Goal: Information Seeking & Learning: Learn about a topic

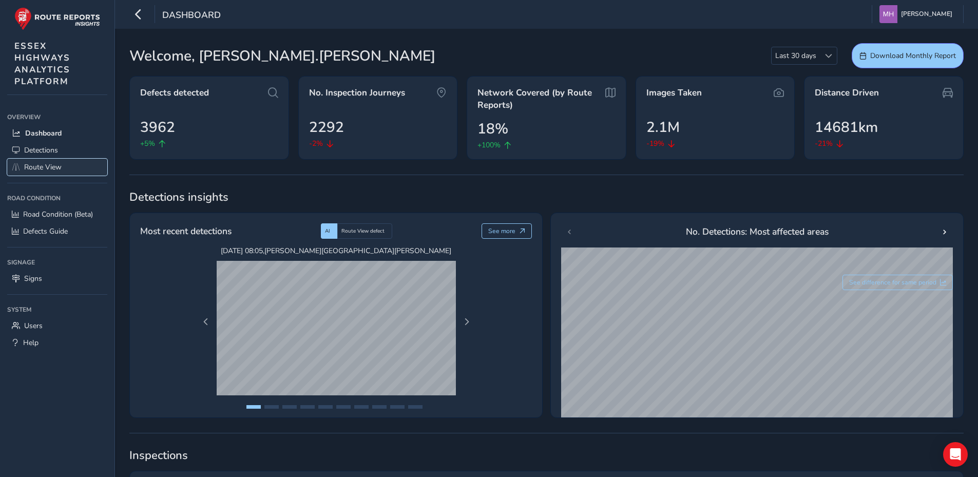
click at [45, 166] on span "Route View" at bounding box center [42, 167] width 37 height 10
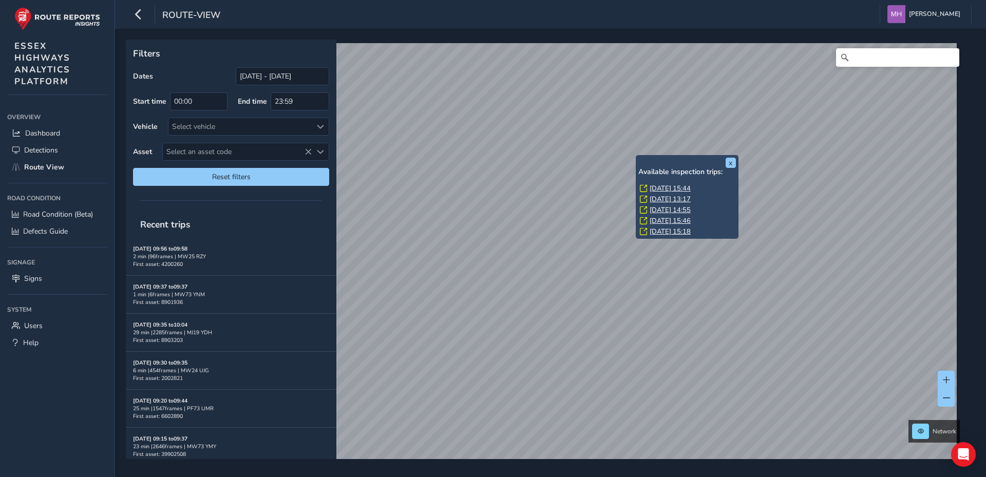
click at [636, 156] on div "x Available inspection trips: [DATE] 15:44 [DATE] 13:17 [DATE] 14:55 [DATE] 15:…" at bounding box center [687, 197] width 103 height 84
click at [661, 188] on link "[DATE] 15:44" at bounding box center [670, 188] width 41 height 9
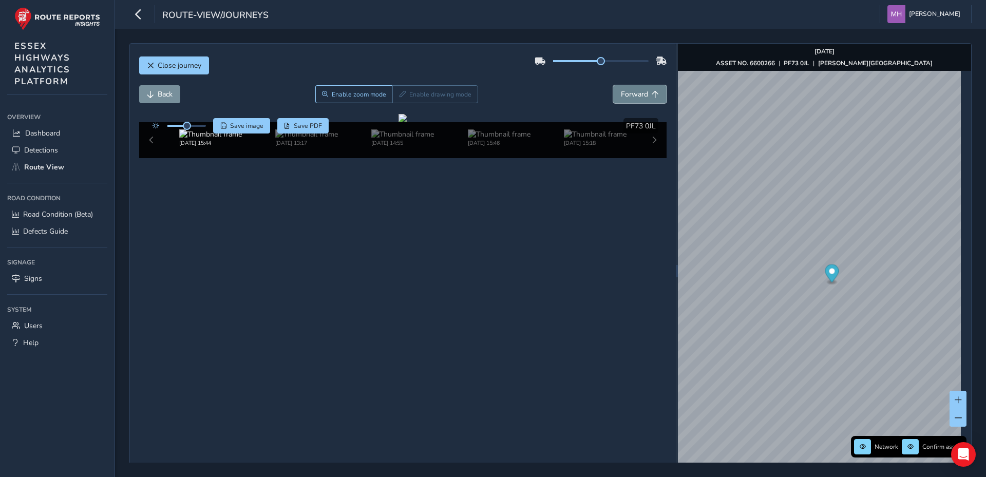
click at [635, 92] on span "Forward" at bounding box center [634, 94] width 27 height 10
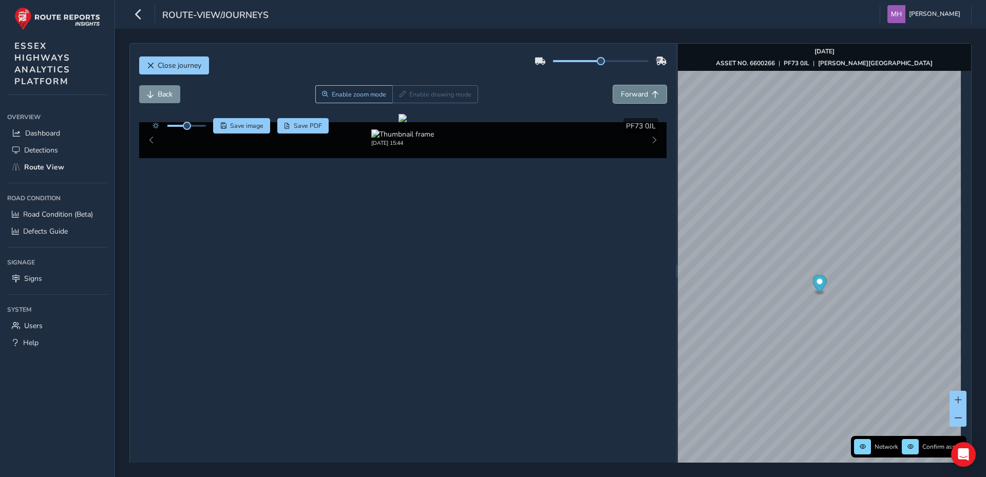
click at [635, 92] on span "Forward" at bounding box center [634, 94] width 27 height 10
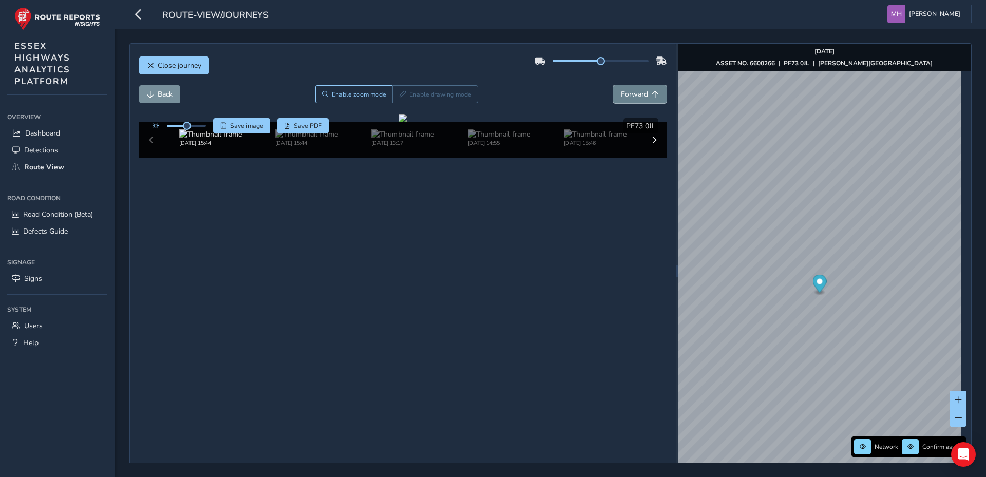
click at [635, 92] on span "Forward" at bounding box center [634, 94] width 27 height 10
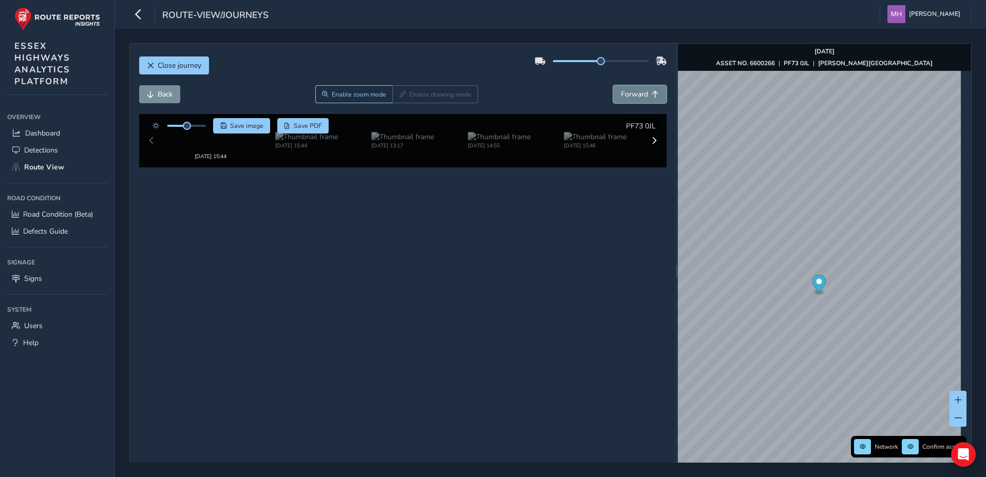
click at [635, 92] on span "Forward" at bounding box center [634, 94] width 27 height 10
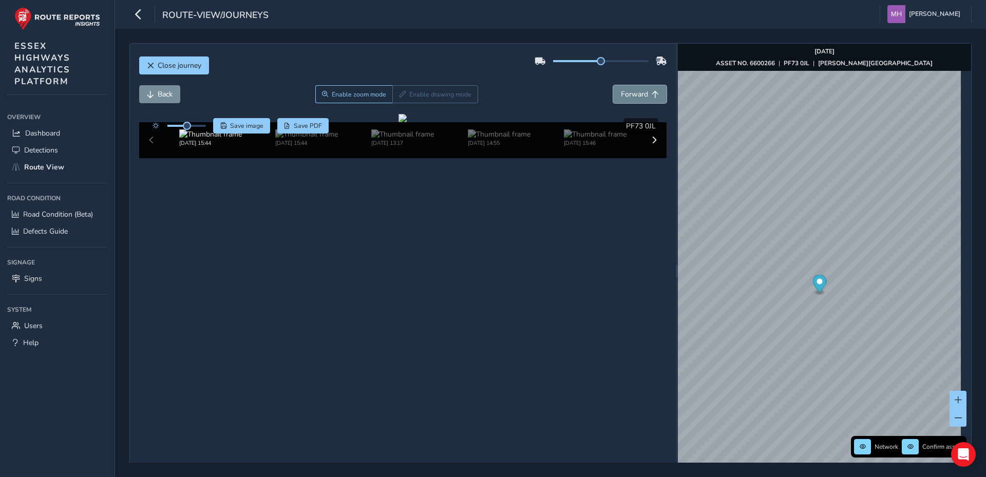
click at [635, 92] on span "Forward" at bounding box center [634, 94] width 27 height 10
click at [247, 124] on span "Save image" at bounding box center [246, 126] width 33 height 8
click at [634, 95] on span "Forward" at bounding box center [634, 94] width 27 height 10
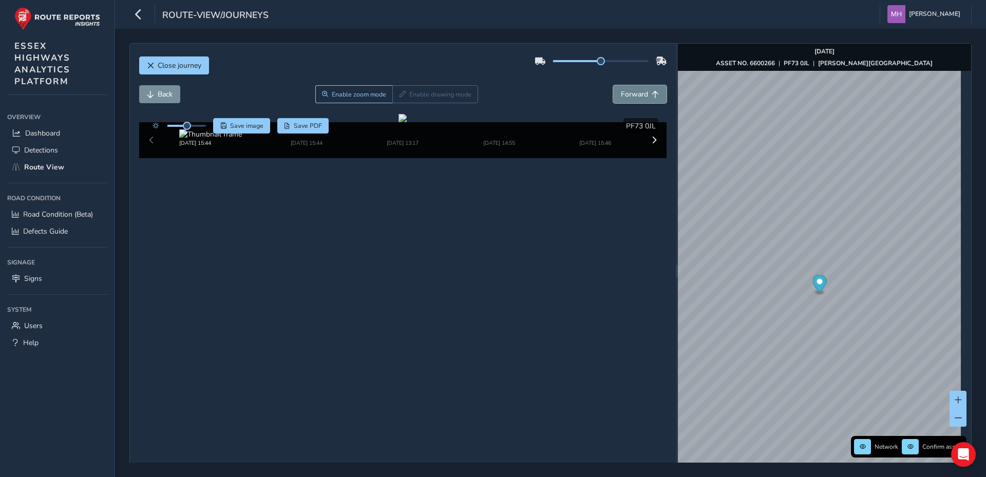
click at [634, 95] on span "Forward" at bounding box center [634, 94] width 27 height 10
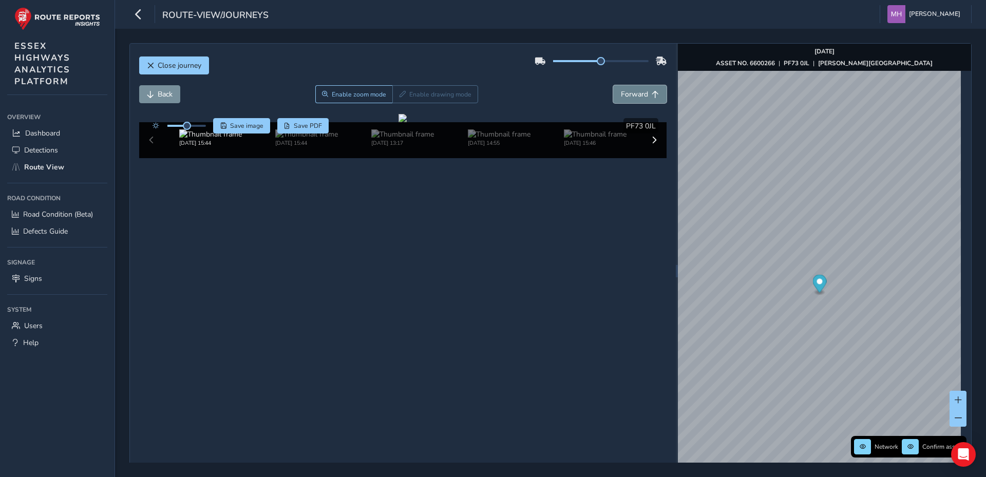
click at [634, 95] on span "Forward" at bounding box center [634, 94] width 27 height 10
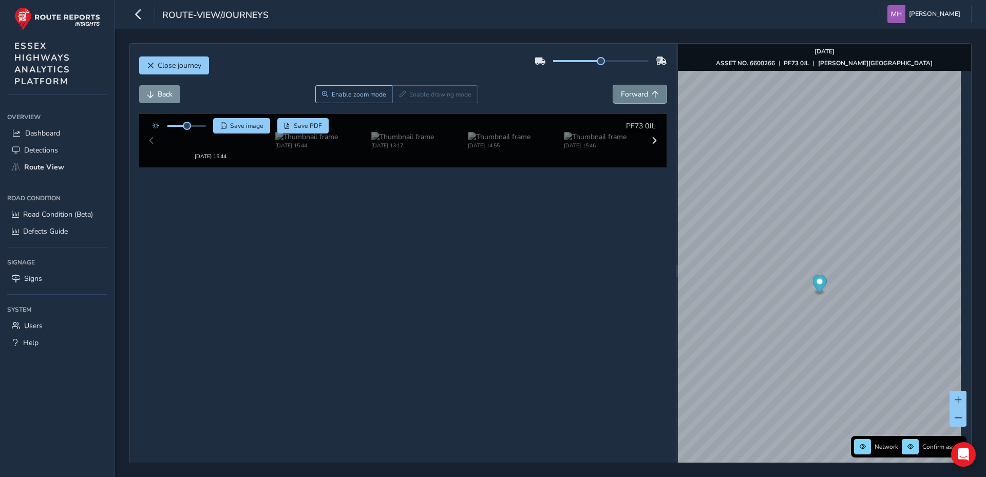
click at [634, 95] on span "Forward" at bounding box center [634, 94] width 27 height 10
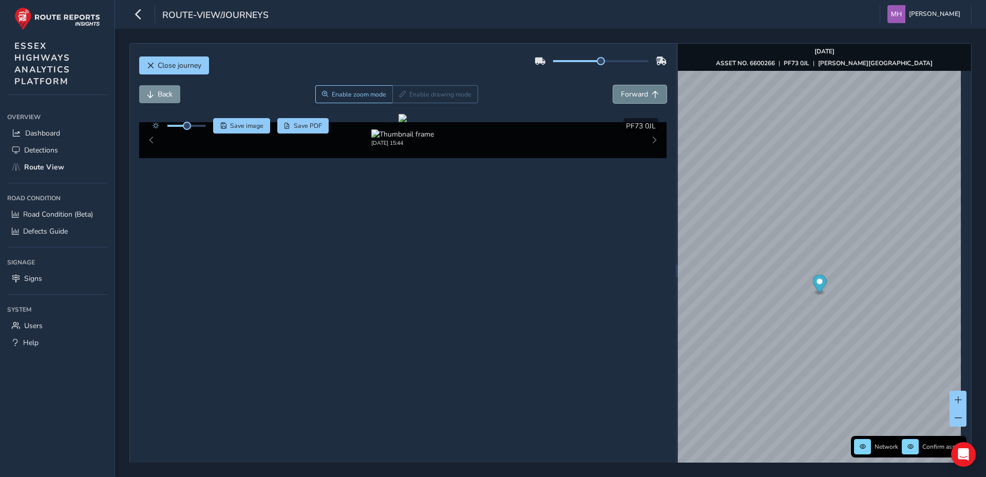
click at [634, 95] on span "Forward" at bounding box center [634, 94] width 27 height 10
click at [245, 126] on span "Save image" at bounding box center [246, 126] width 33 height 8
click at [631, 93] on span "Forward" at bounding box center [634, 94] width 27 height 10
click at [634, 93] on span "Forward" at bounding box center [634, 94] width 27 height 10
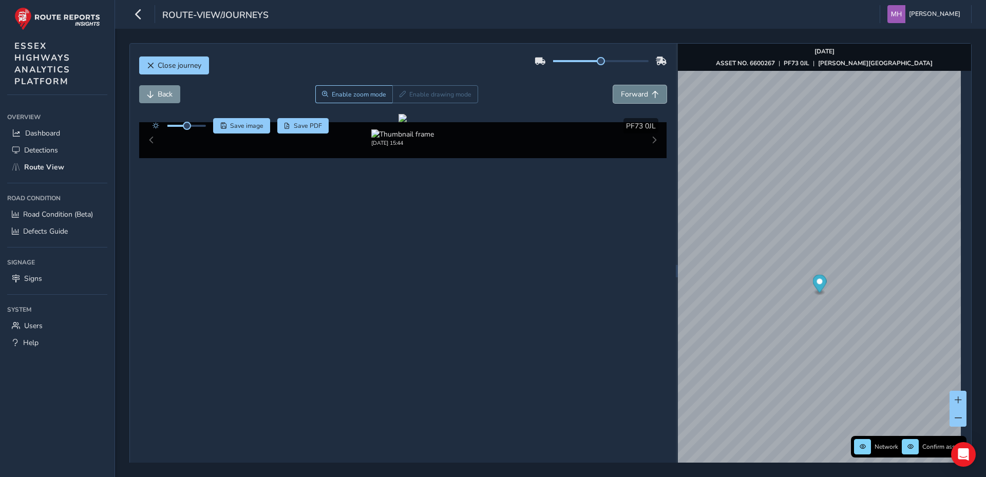
click at [634, 93] on span "Forward" at bounding box center [634, 94] width 27 height 10
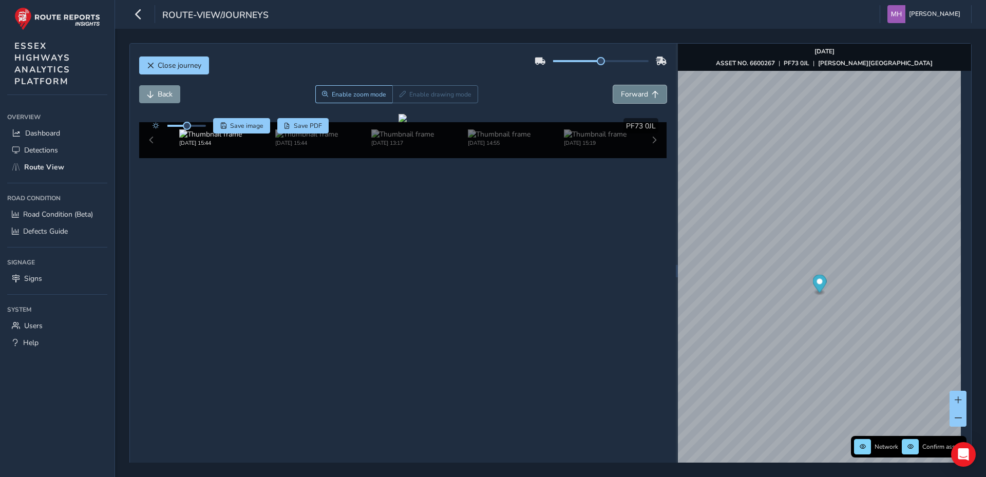
click at [634, 93] on span "Forward" at bounding box center [634, 94] width 27 height 10
click at [256, 127] on span "Save image" at bounding box center [246, 126] width 33 height 8
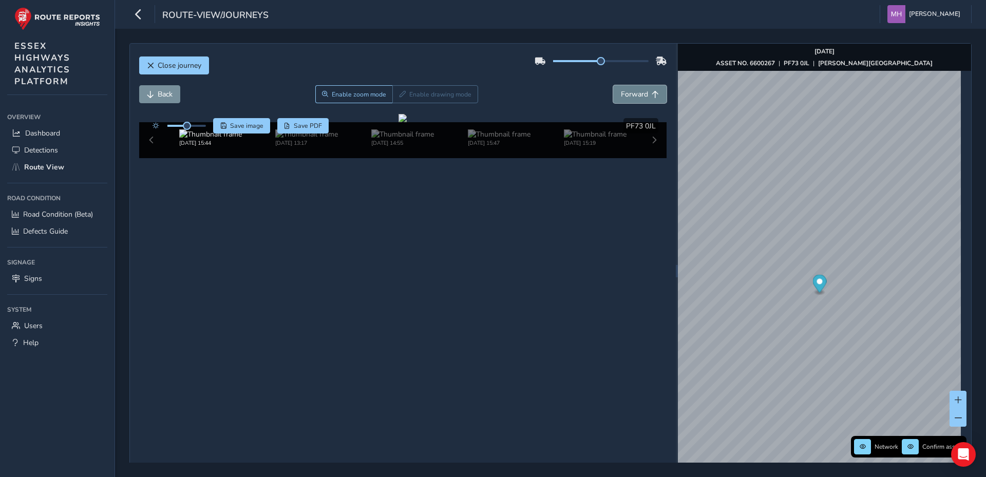
click at [634, 92] on span "Forward" at bounding box center [634, 94] width 27 height 10
click at [934, 249] on link "[DATE] 07:25" at bounding box center [948, 248] width 41 height 9
click at [630, 94] on span "Forward" at bounding box center [634, 94] width 27 height 10
click at [637, 95] on span "Forward" at bounding box center [634, 94] width 27 height 10
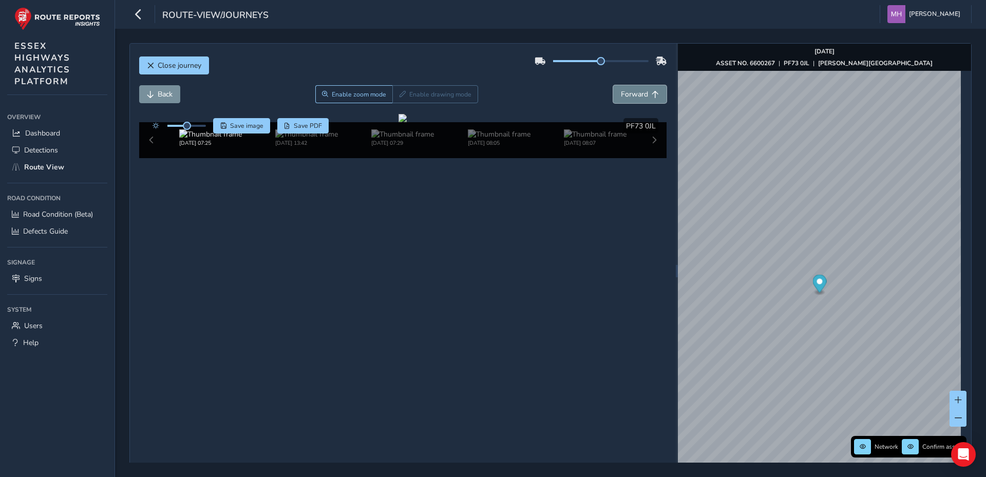
click at [637, 95] on span "Forward" at bounding box center [634, 94] width 27 height 10
click at [158, 92] on span "Back" at bounding box center [165, 94] width 15 height 10
click at [255, 125] on span "Save image" at bounding box center [246, 126] width 33 height 8
click at [629, 94] on span "Forward" at bounding box center [634, 94] width 27 height 10
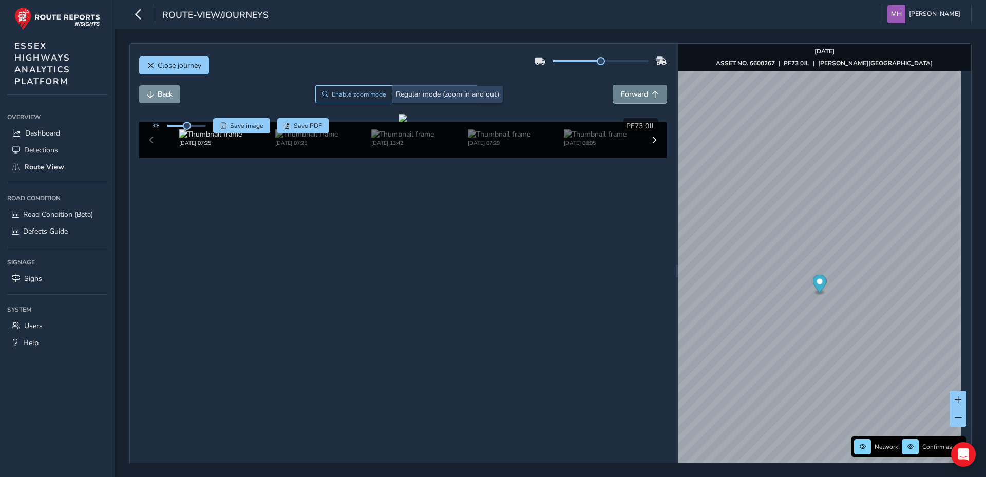
click at [630, 94] on span "Forward" at bounding box center [634, 94] width 27 height 10
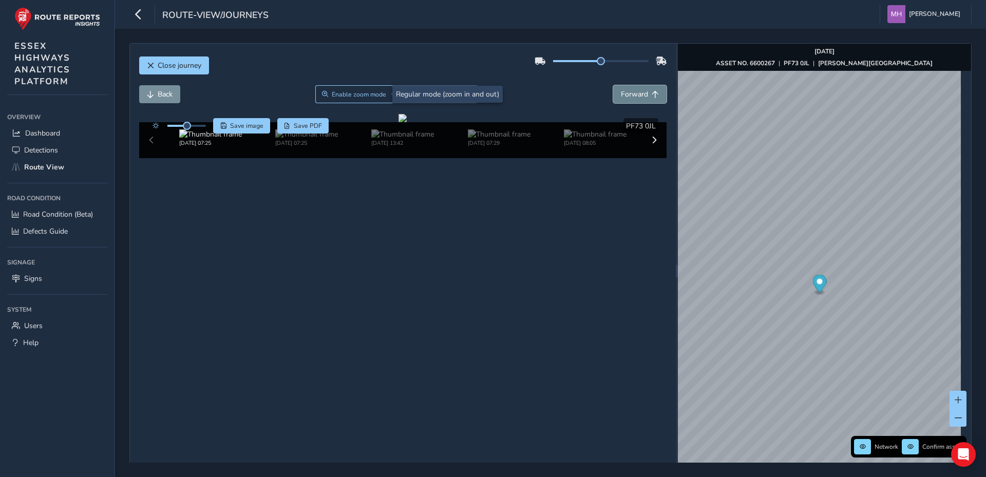
click at [630, 94] on span "Forward" at bounding box center [634, 94] width 27 height 10
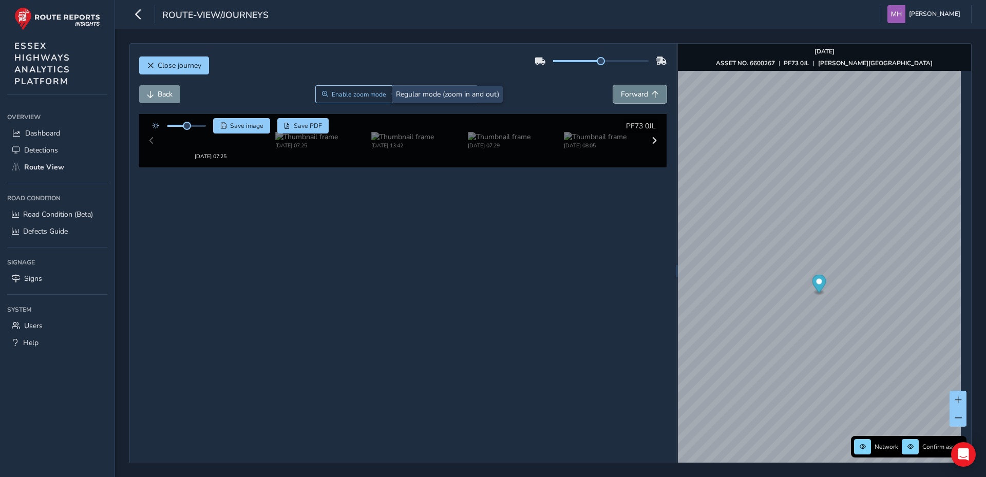
click at [630, 94] on span "Forward" at bounding box center [634, 94] width 27 height 10
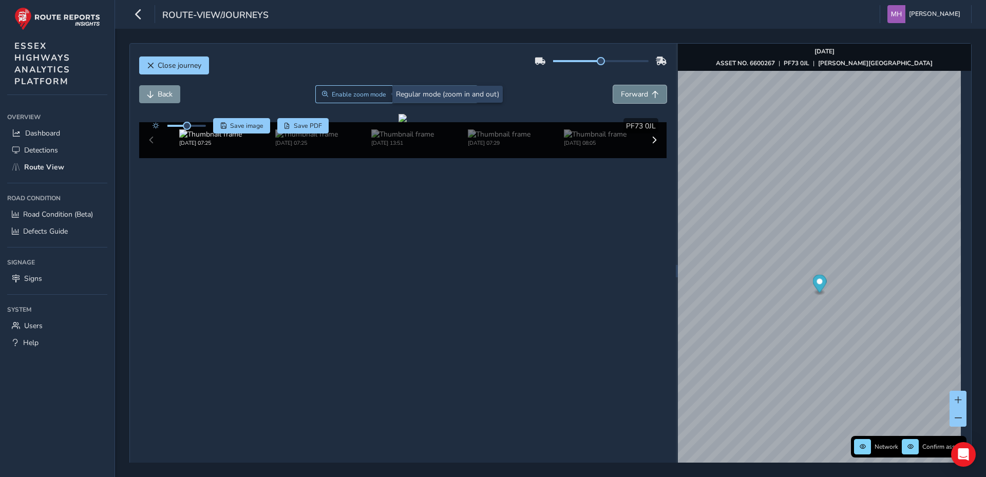
click at [630, 94] on span "Forward" at bounding box center [634, 94] width 27 height 10
click at [637, 96] on span "Forward" at bounding box center [634, 94] width 27 height 10
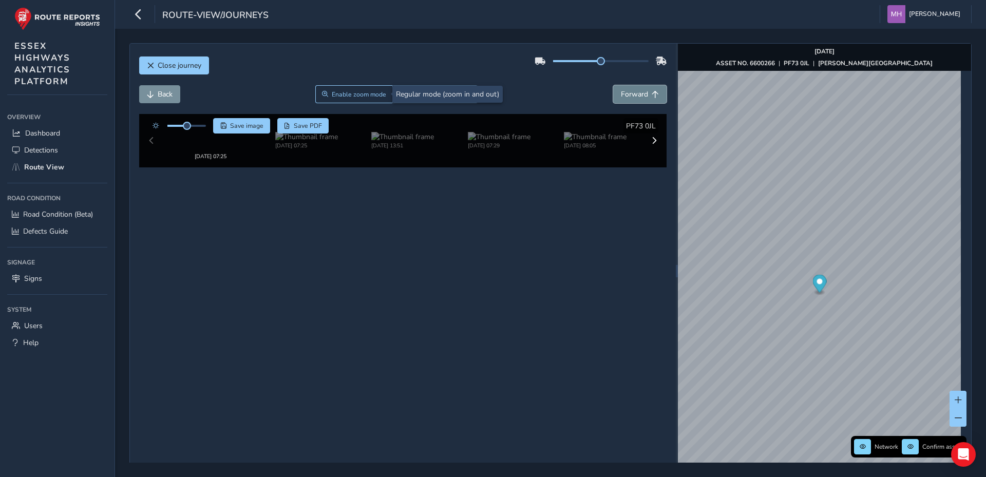
click at [637, 96] on span "Forward" at bounding box center [634, 94] width 27 height 10
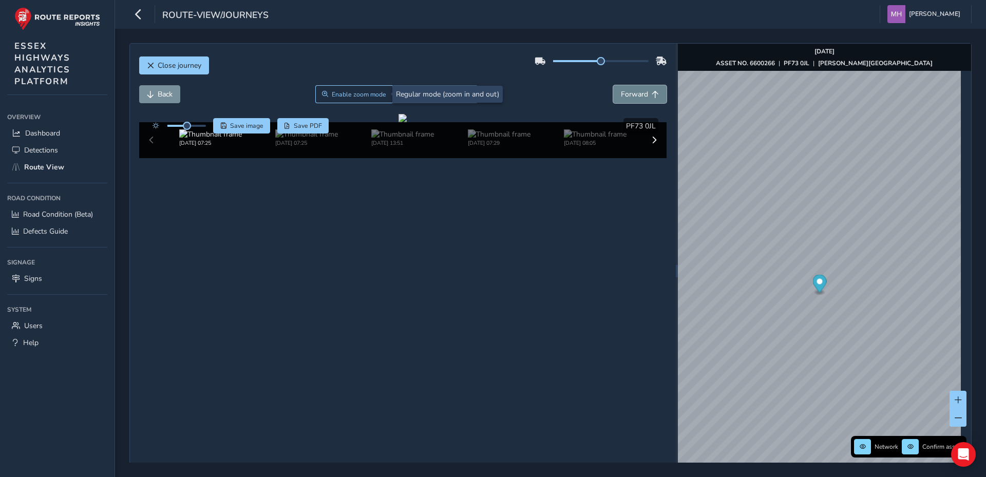
click at [637, 95] on span "Forward" at bounding box center [634, 94] width 27 height 10
click at [637, 93] on span "Forward" at bounding box center [634, 94] width 27 height 10
click at [247, 126] on span "Save image" at bounding box center [246, 126] width 33 height 8
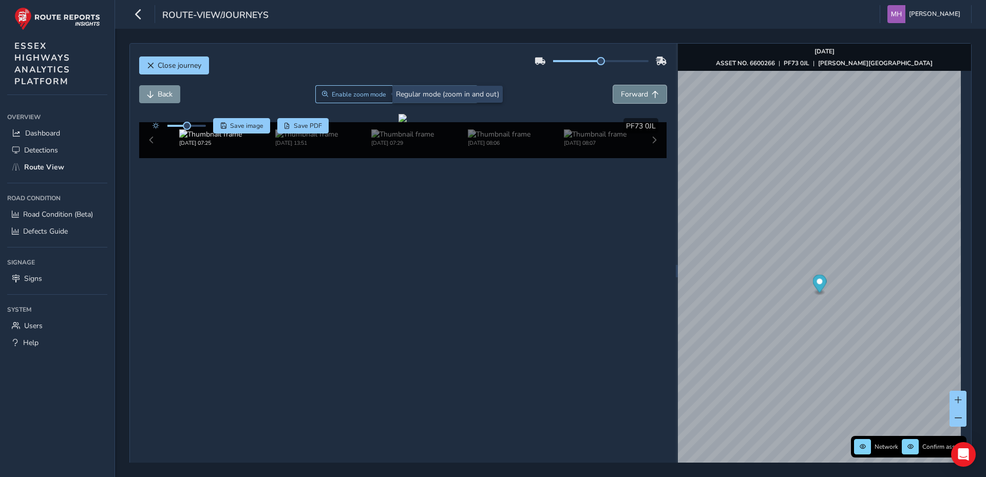
click at [638, 94] on span "Forward" at bounding box center [634, 94] width 27 height 10
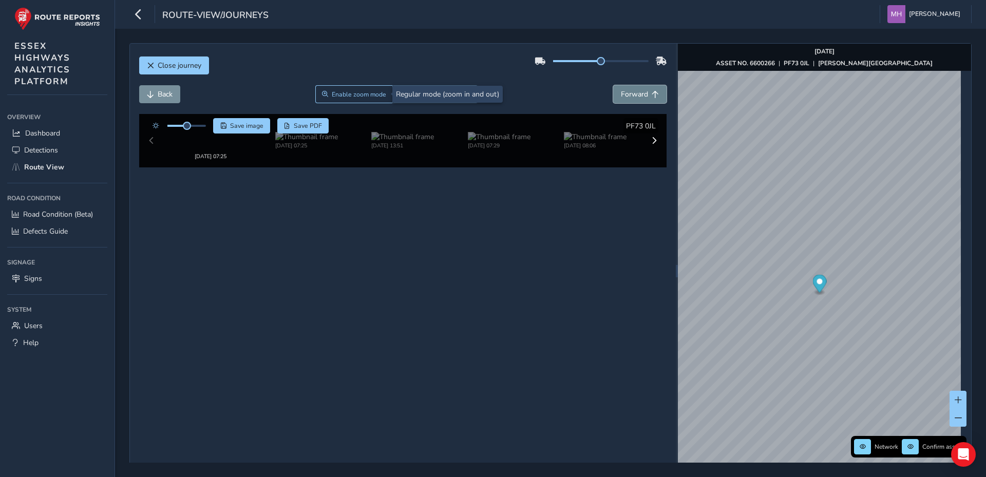
click at [638, 94] on span "Forward" at bounding box center [634, 94] width 27 height 10
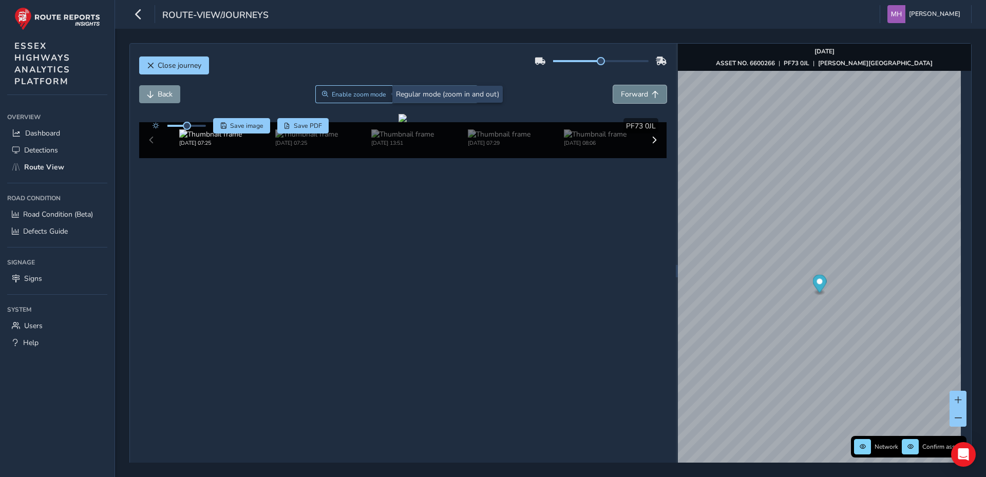
click at [630, 98] on span "Forward" at bounding box center [634, 94] width 27 height 10
click at [630, 94] on span "Forward" at bounding box center [634, 94] width 27 height 10
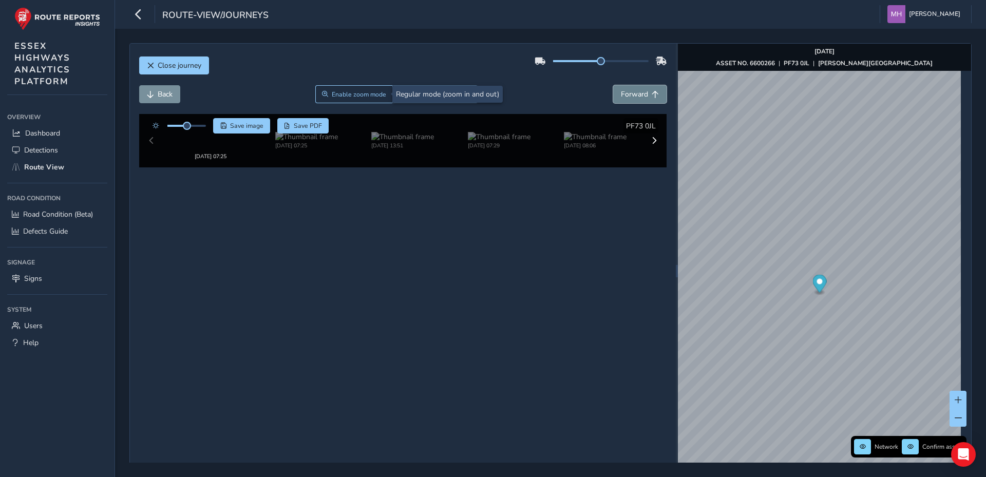
click at [631, 94] on span "Forward" at bounding box center [634, 94] width 27 height 10
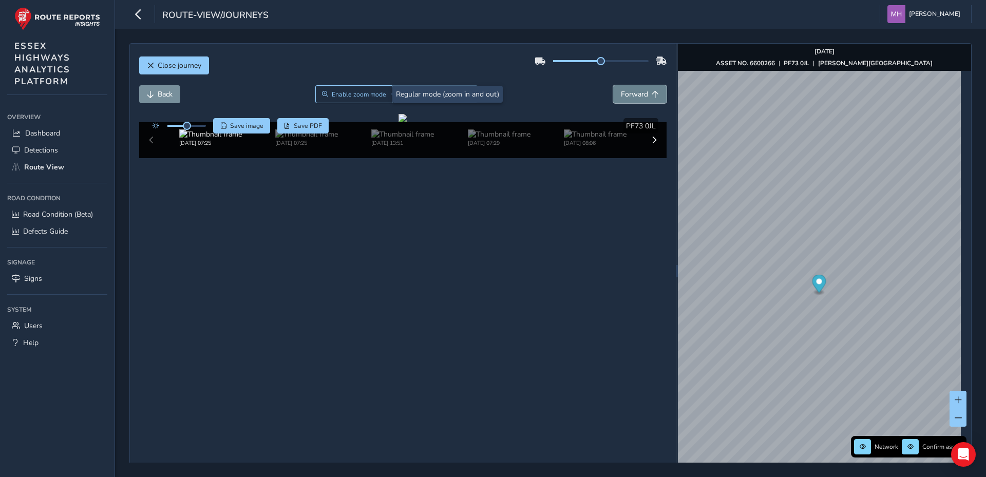
click at [631, 94] on span "Forward" at bounding box center [634, 94] width 27 height 10
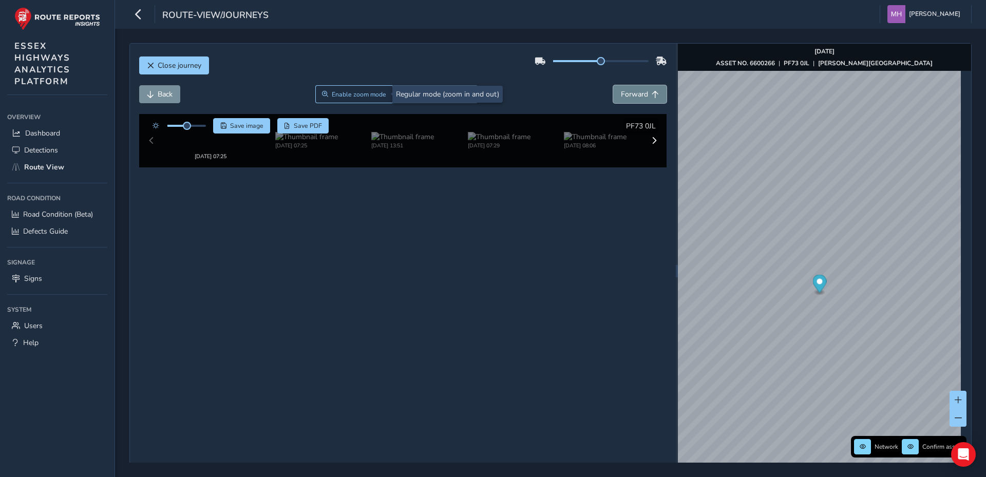
click at [631, 94] on span "Forward" at bounding box center [634, 94] width 27 height 10
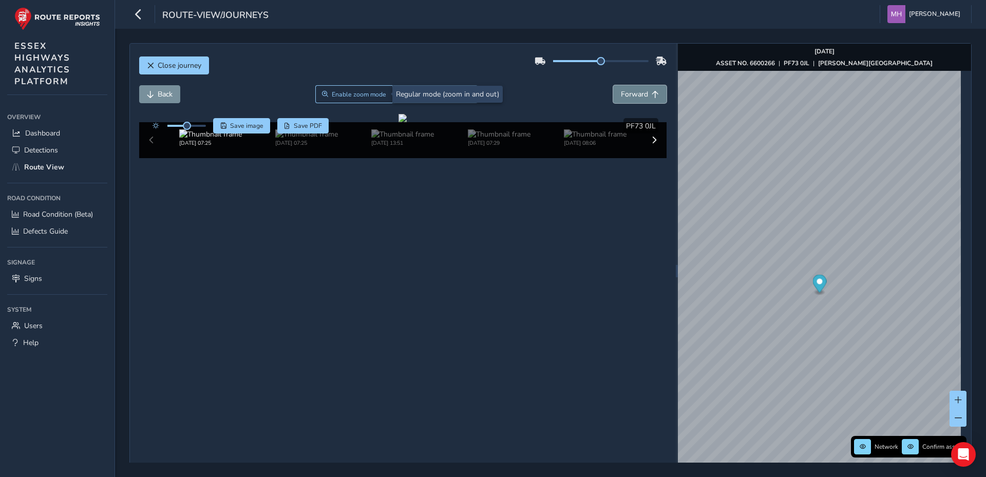
click at [631, 94] on span "Forward" at bounding box center [634, 94] width 27 height 10
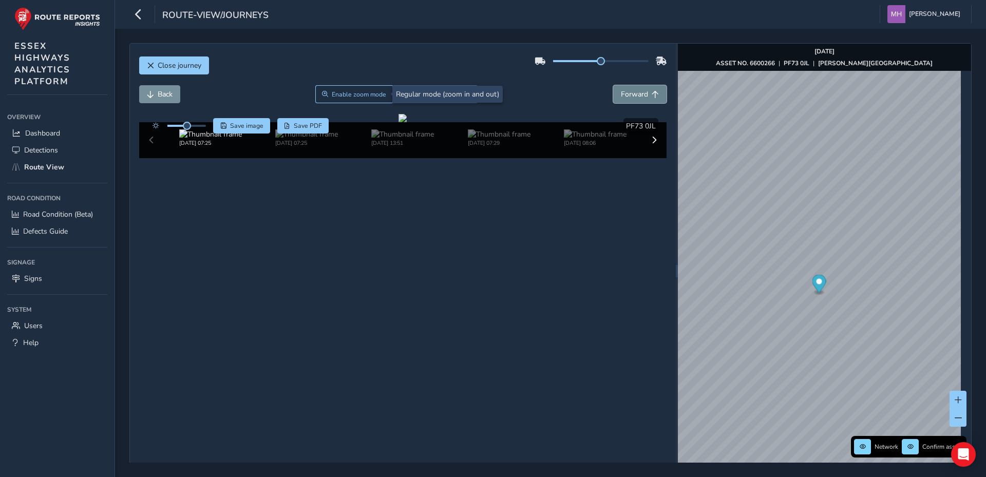
click at [631, 94] on span "Forward" at bounding box center [634, 94] width 27 height 10
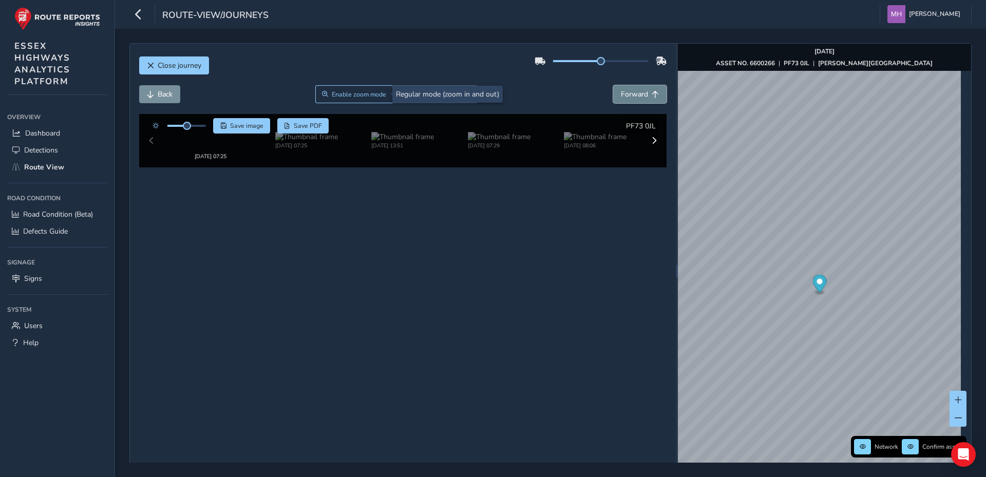
click at [631, 94] on span "Forward" at bounding box center [634, 94] width 27 height 10
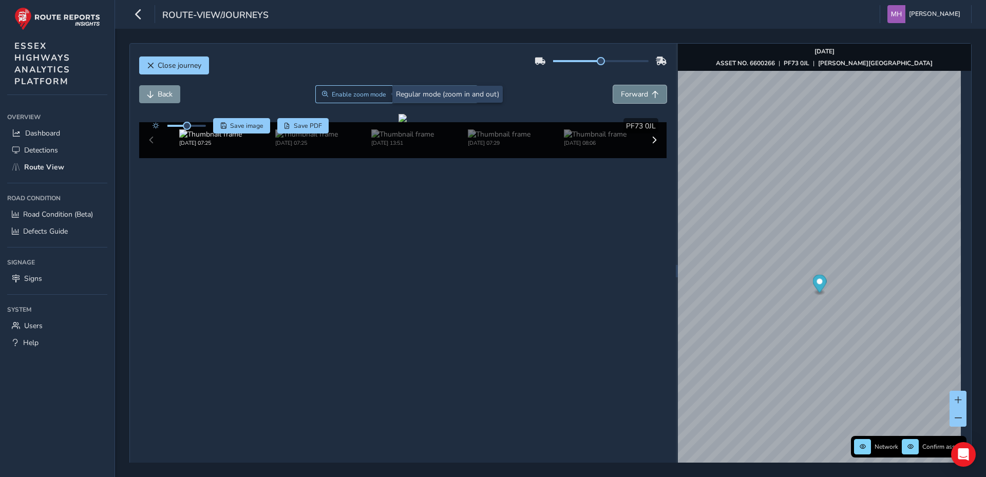
click at [631, 94] on span "Forward" at bounding box center [634, 94] width 27 height 10
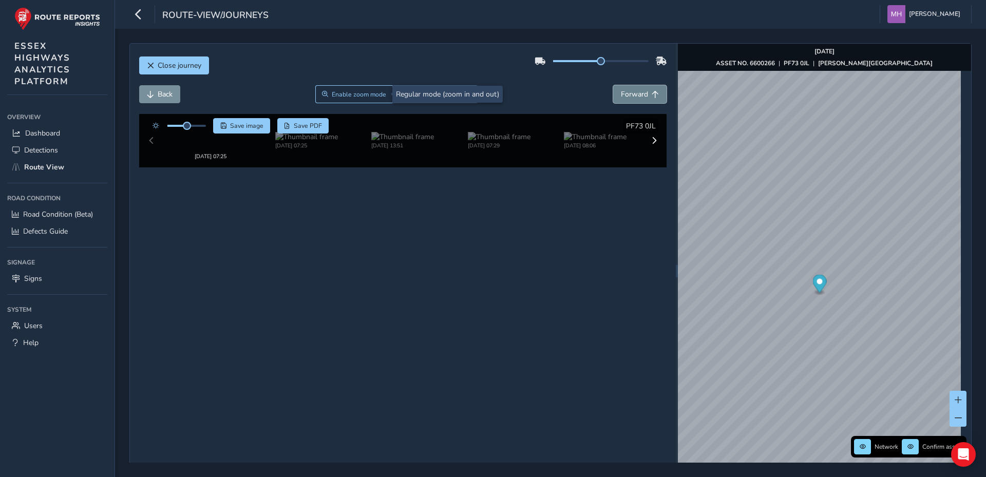
click at [631, 94] on span "Forward" at bounding box center [634, 94] width 27 height 10
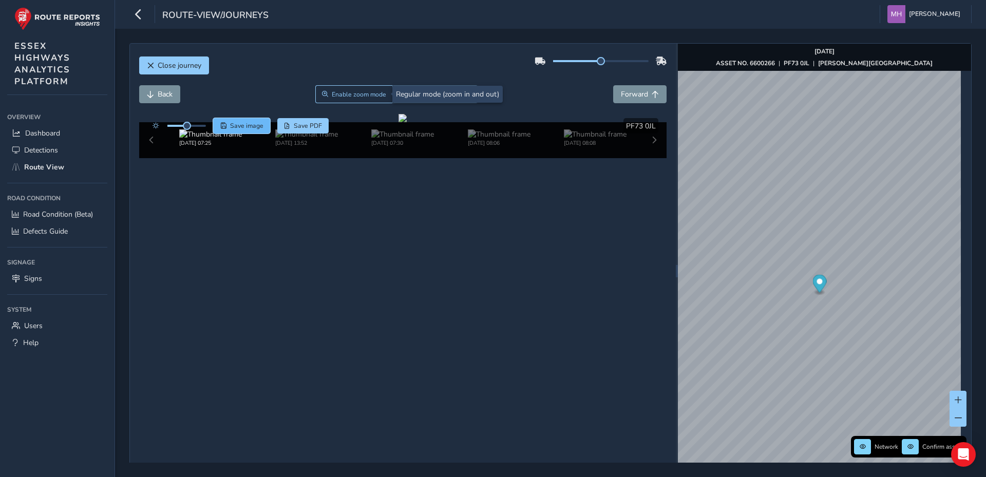
click at [246, 126] on span "Save image" at bounding box center [246, 126] width 33 height 8
click at [637, 94] on span "Forward" at bounding box center [634, 94] width 27 height 10
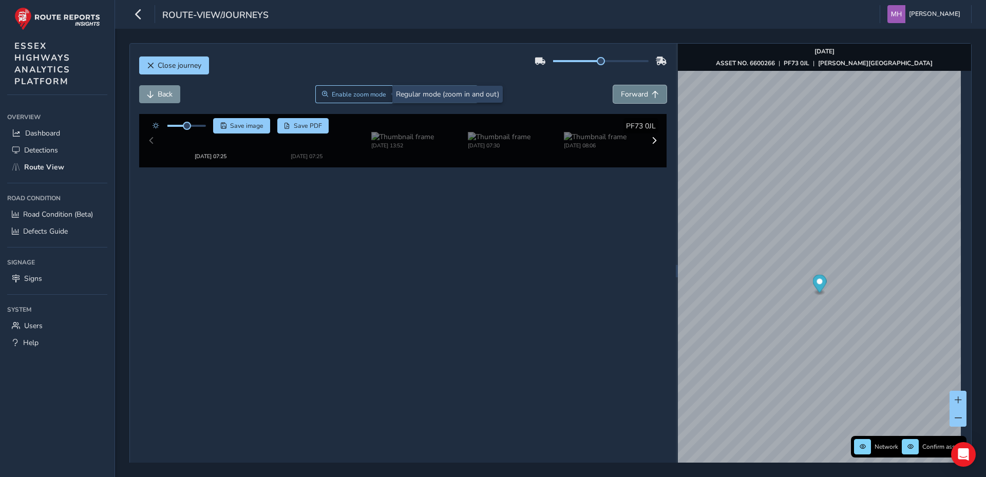
click at [637, 94] on span "Forward" at bounding box center [634, 94] width 27 height 10
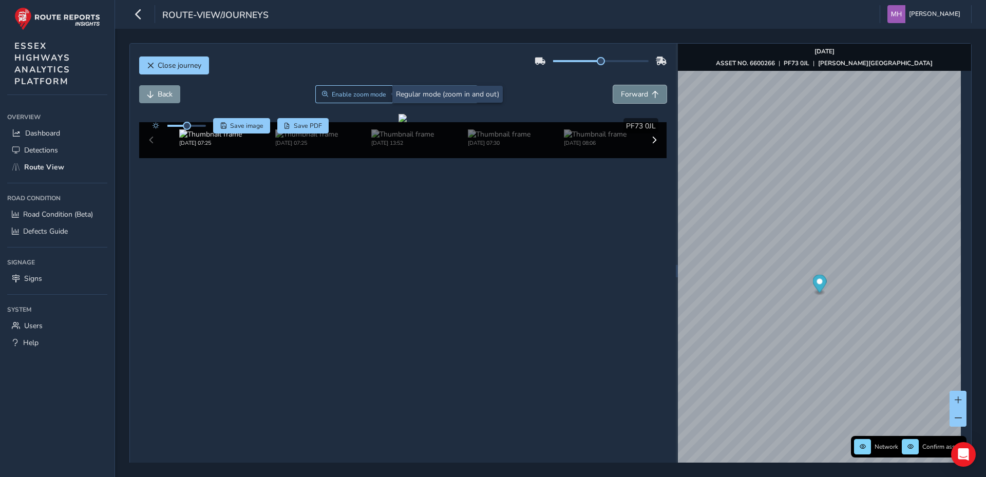
click at [637, 94] on span "Forward" at bounding box center [634, 94] width 27 height 10
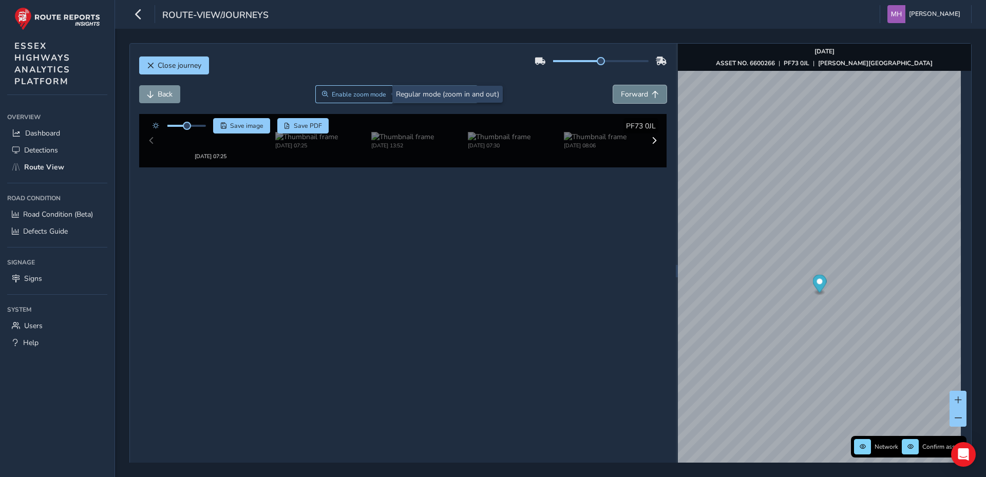
click at [637, 94] on span "Forward" at bounding box center [634, 94] width 27 height 10
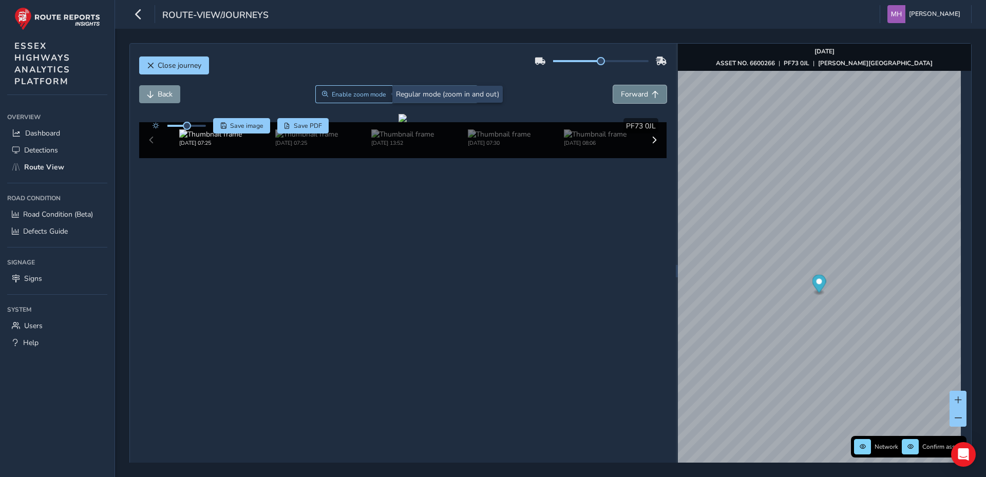
click at [637, 94] on span "Forward" at bounding box center [634, 94] width 27 height 10
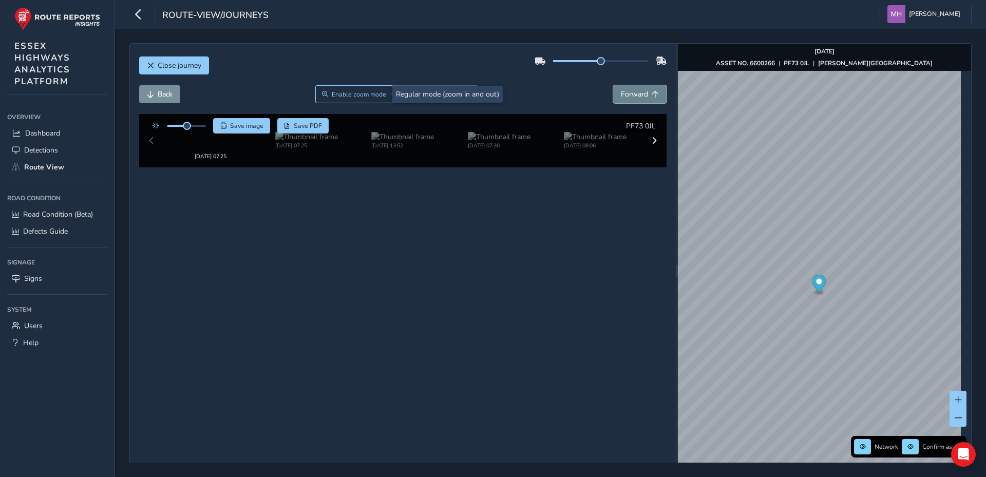
click at [637, 94] on span "Forward" at bounding box center [634, 94] width 27 height 10
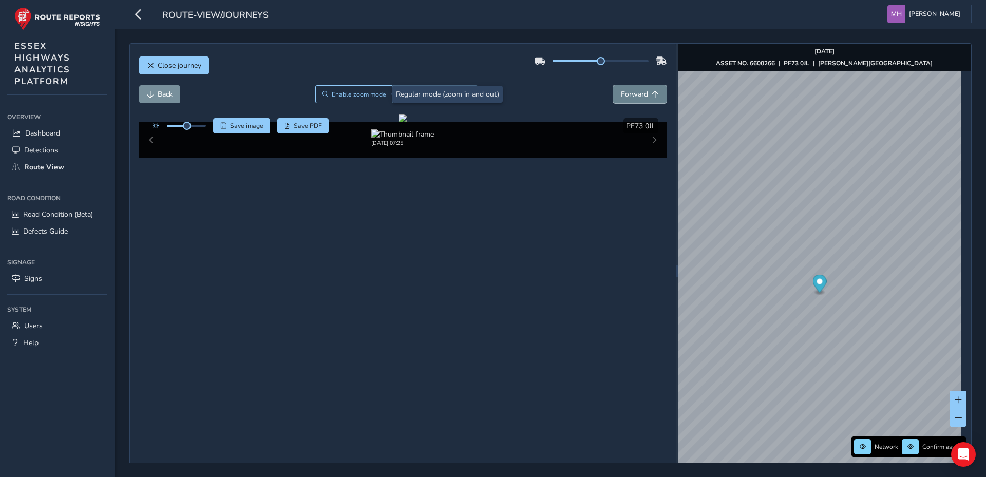
click at [637, 94] on span "Forward" at bounding box center [634, 94] width 27 height 10
click at [246, 127] on span "Save image" at bounding box center [246, 126] width 33 height 8
